Goal: Task Accomplishment & Management: Manage account settings

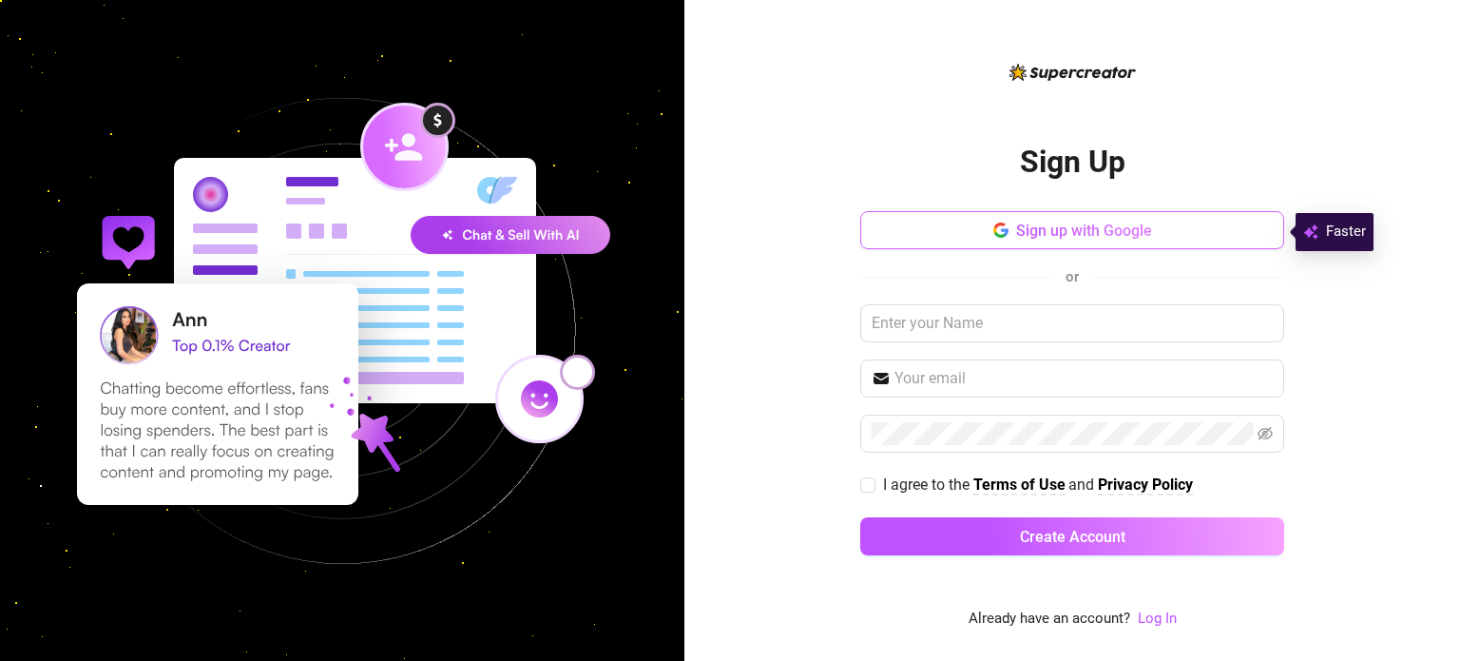
click at [1054, 230] on span "Sign up with Google" at bounding box center [1084, 231] width 136 height 18
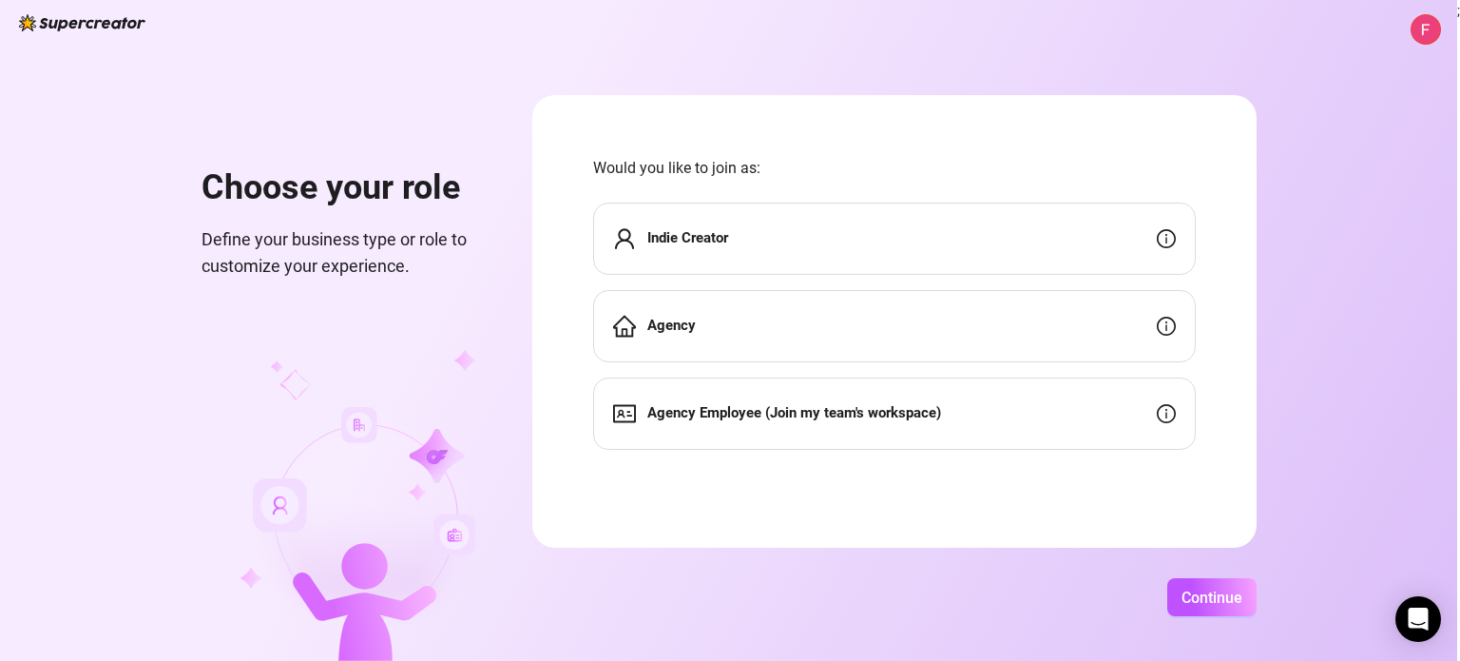
click at [837, 98] on form "Would you like to join as: Indie Creator Agency Agency Employee (Join my team's…" at bounding box center [894, 321] width 725 height 453
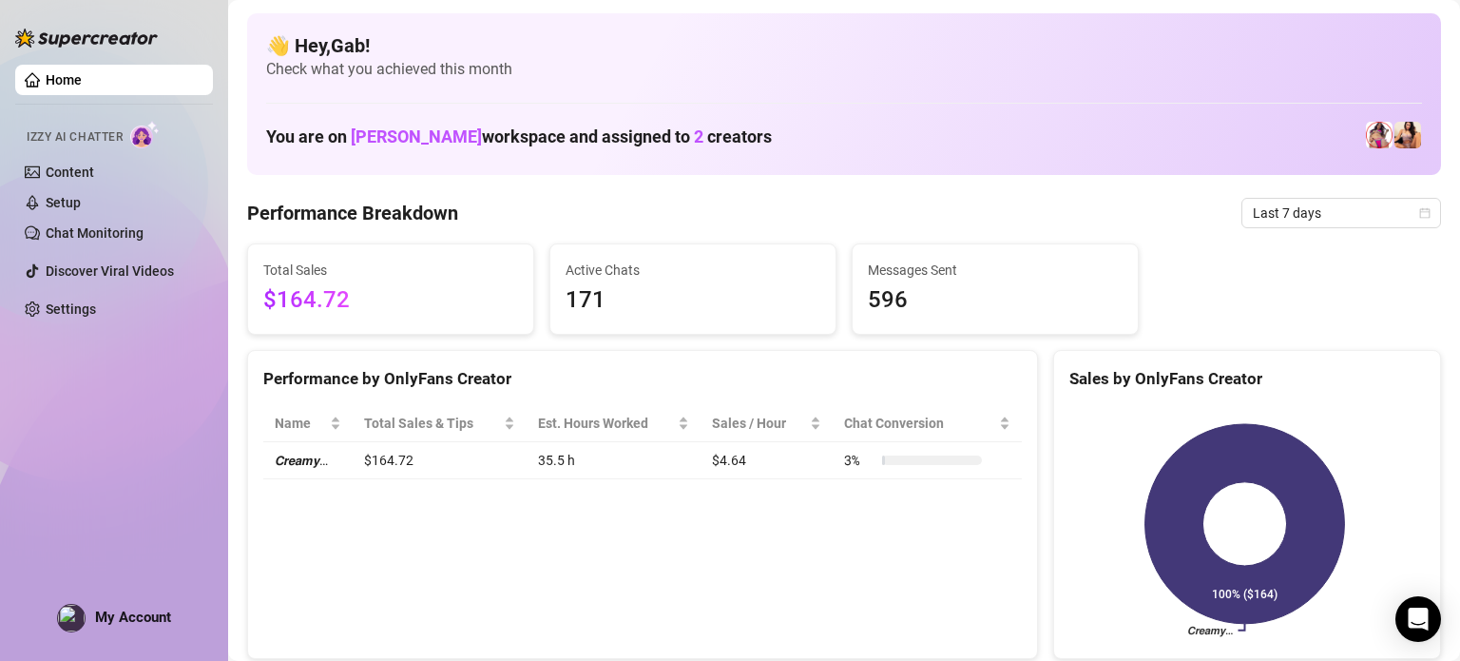
click at [68, 65] on ul "Home Izzy AI Chatter Content Setup Chat Monitoring Discover Viral Videos Settin…" at bounding box center [114, 194] width 198 height 275
click at [78, 87] on link "Home" at bounding box center [64, 79] width 36 height 15
click at [72, 75] on link "Home" at bounding box center [64, 79] width 36 height 15
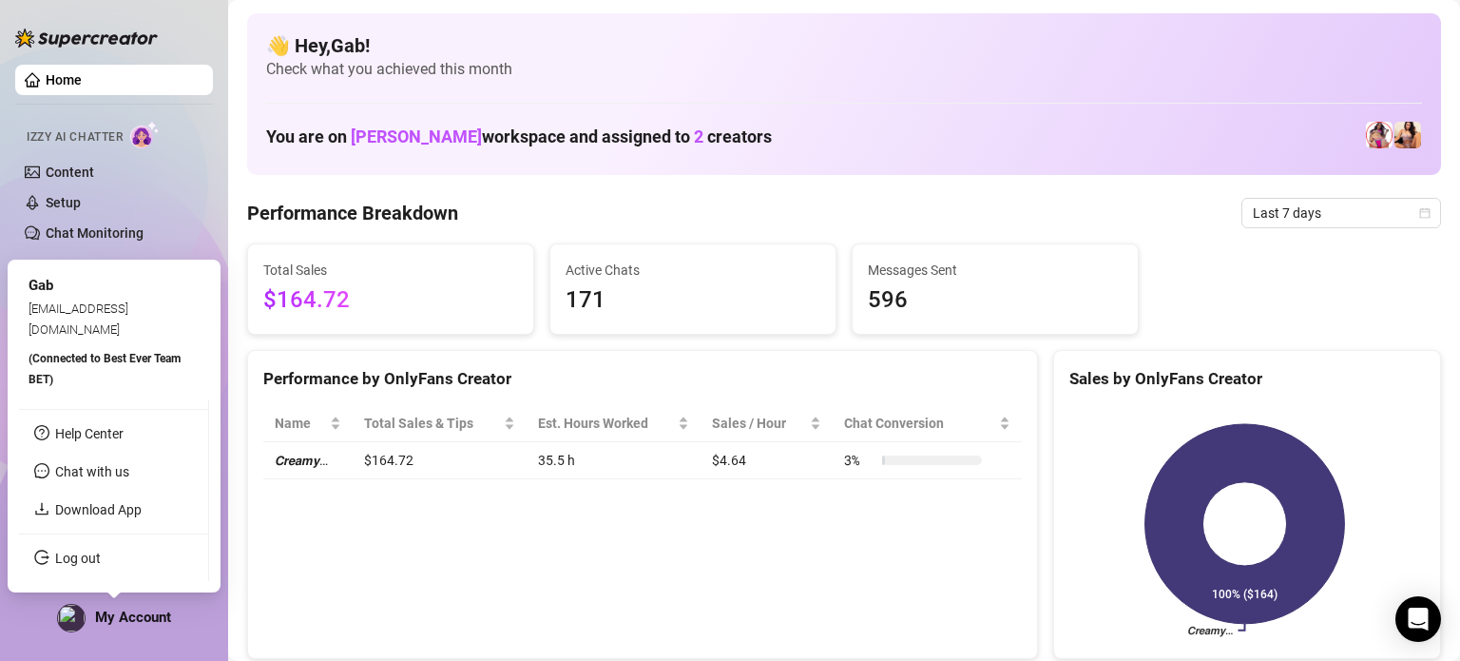
click at [111, 628] on div "My Account" at bounding box center [114, 618] width 114 height 29
click at [105, 517] on link "Download App" at bounding box center [98, 509] width 87 height 15
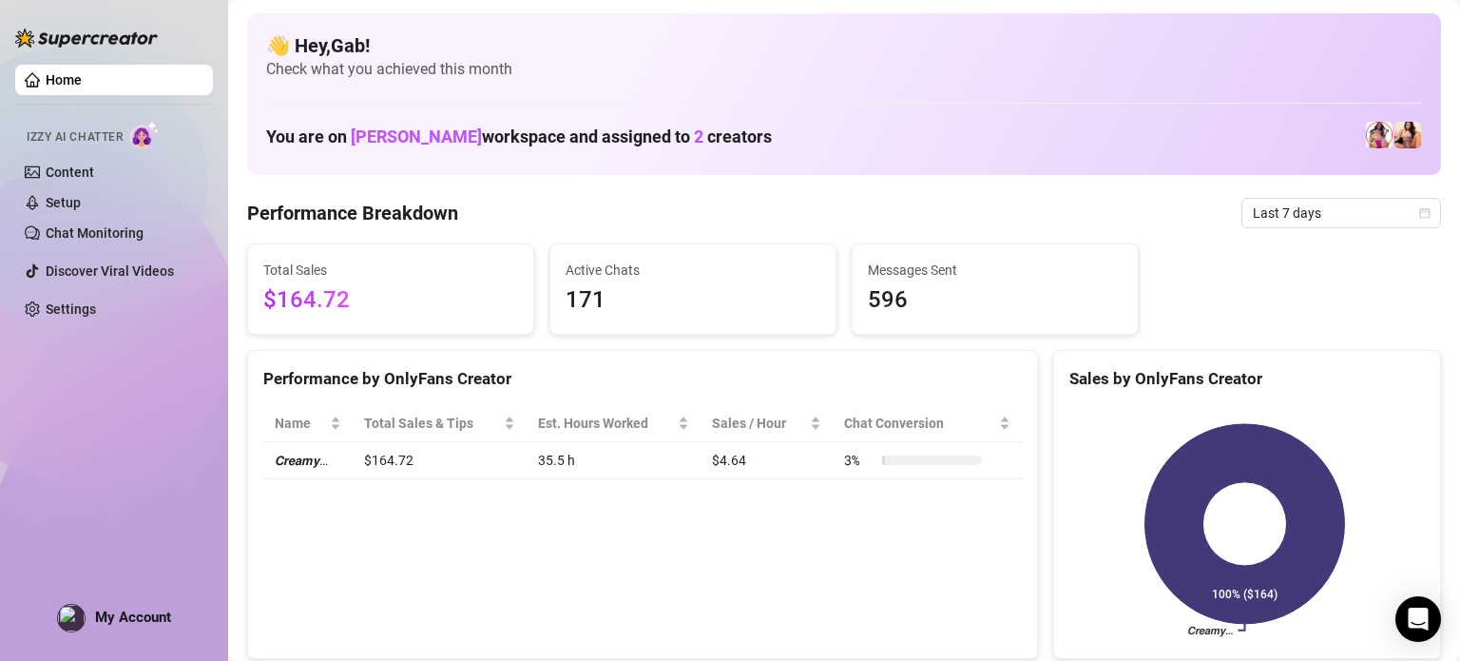
click at [911, 26] on div "👋 Hey, Gab ! Check what you achieved this month You are on [PERSON_NAME] worksp…" at bounding box center [844, 94] width 1194 height 162
click at [810, 69] on span "Check what you achieved this month" at bounding box center [844, 69] width 1156 height 21
click at [951, 48] on h4 "👋 Hey, Gab !" at bounding box center [844, 45] width 1156 height 27
